Goal: Navigation & Orientation: Find specific page/section

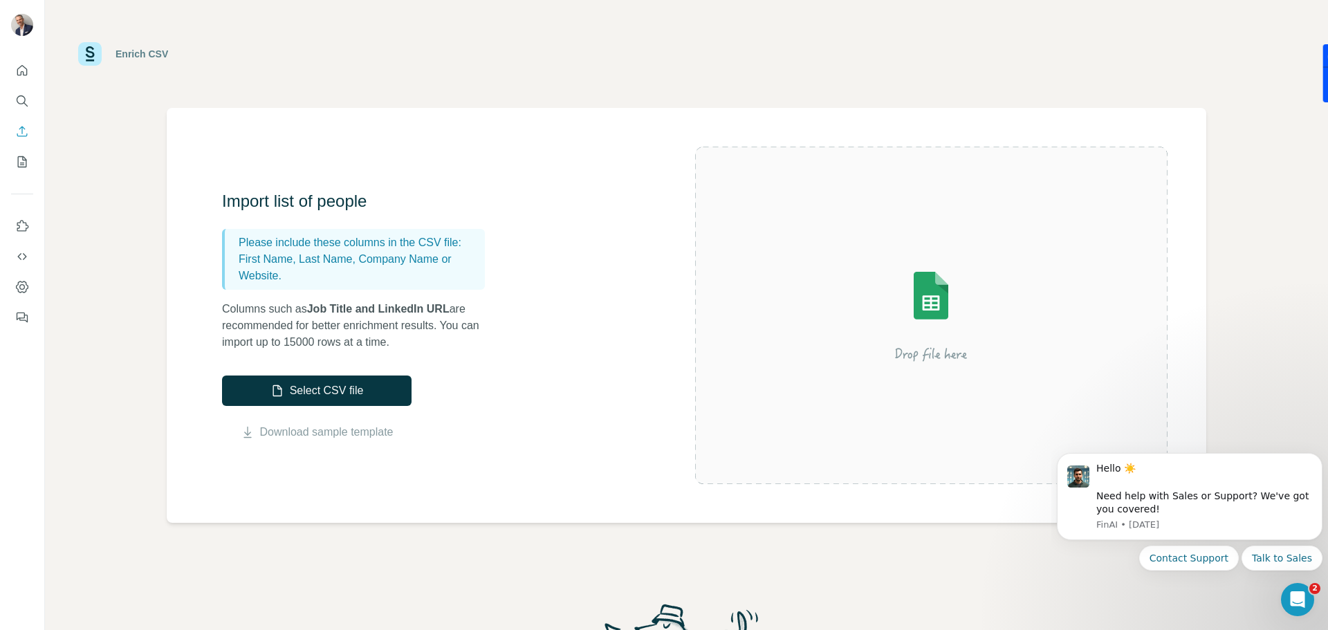
click at [934, 299] on img at bounding box center [930, 315] width 249 height 166
click at [28, 102] on icon "Search" at bounding box center [22, 101] width 14 height 14
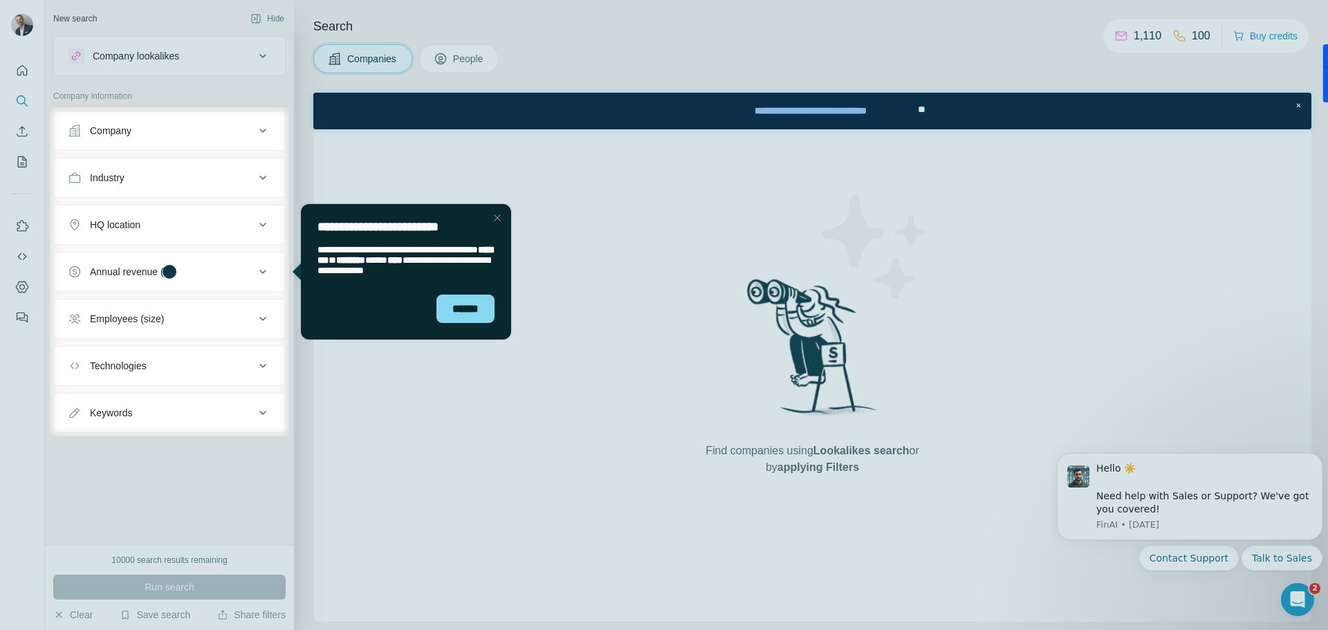
click at [495, 214] on div "Close Step" at bounding box center [497, 218] width 17 height 17
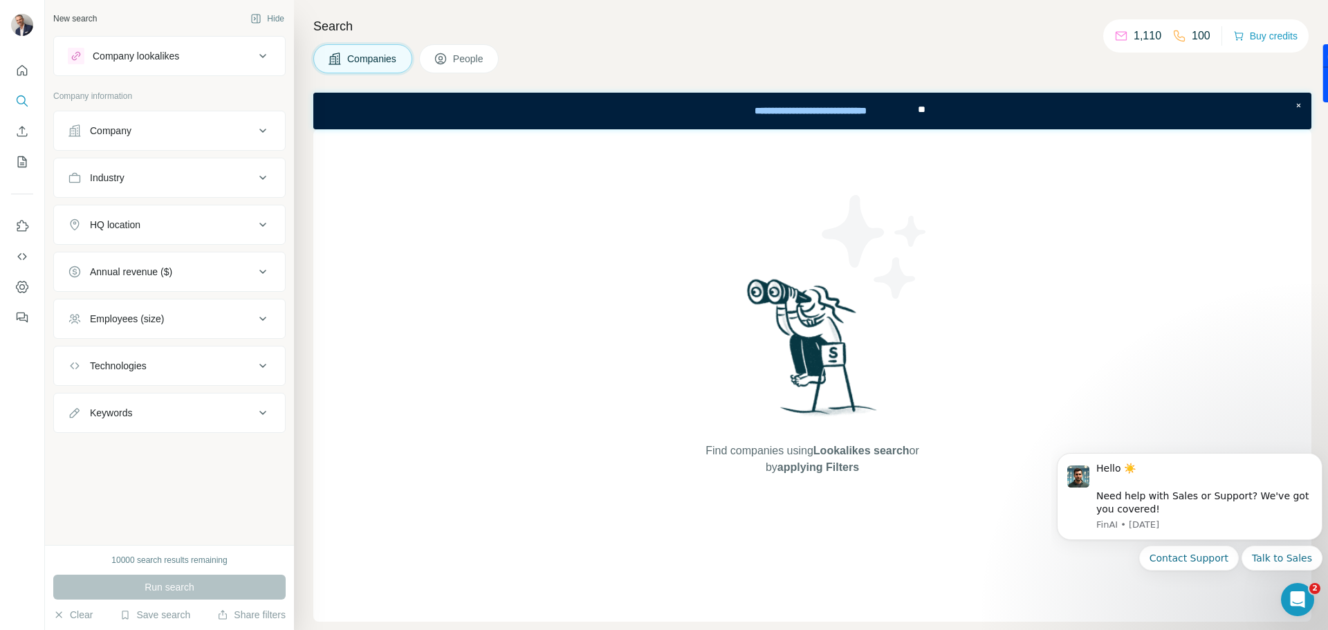
click at [485, 64] on button "People" at bounding box center [459, 58] width 80 height 29
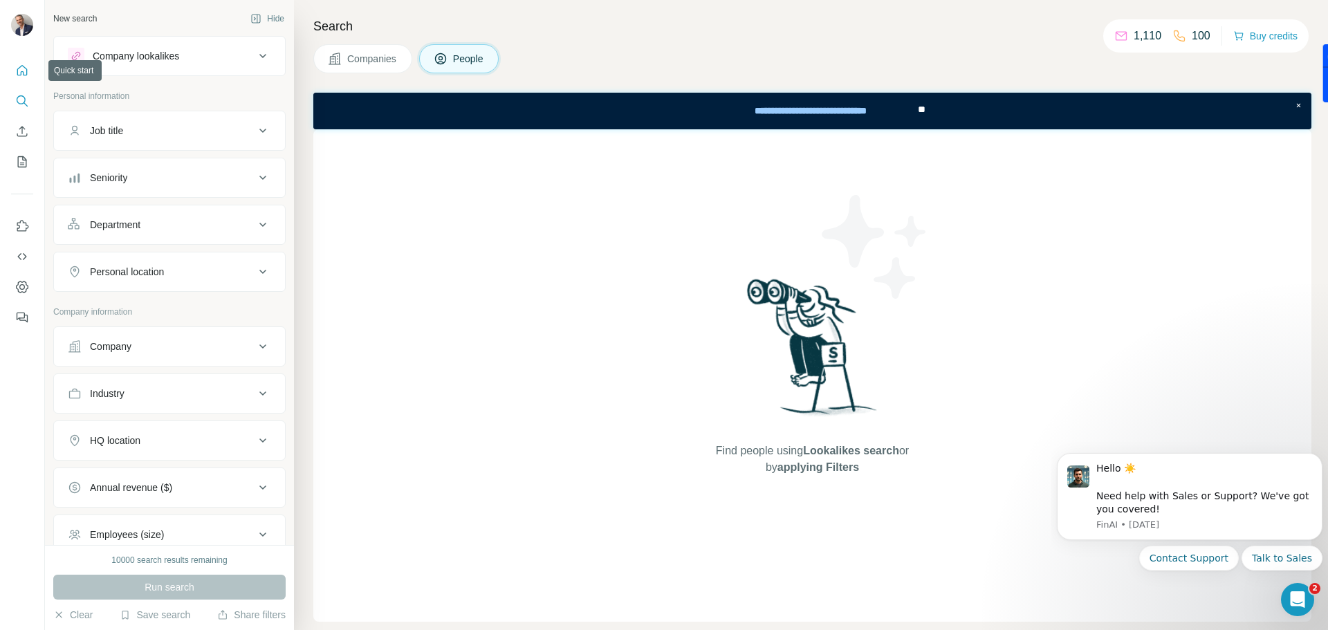
click at [16, 72] on icon "Quick start" at bounding box center [22, 71] width 14 height 14
